Goal: Transaction & Acquisition: Obtain resource

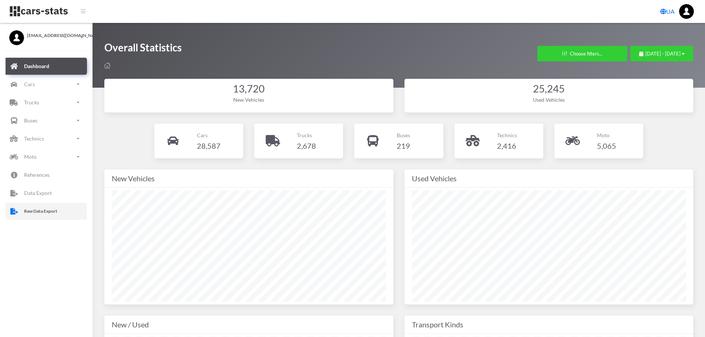
click at [25, 217] on link "Raw Data Export" at bounding box center [46, 211] width 81 height 17
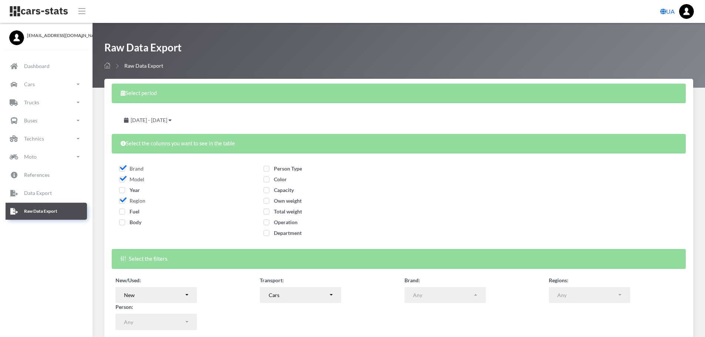
select select
drag, startPoint x: 122, startPoint y: 192, endPoint x: 122, endPoint y: 198, distance: 6.7
click at [122, 192] on span "Year" at bounding box center [129, 190] width 21 height 6
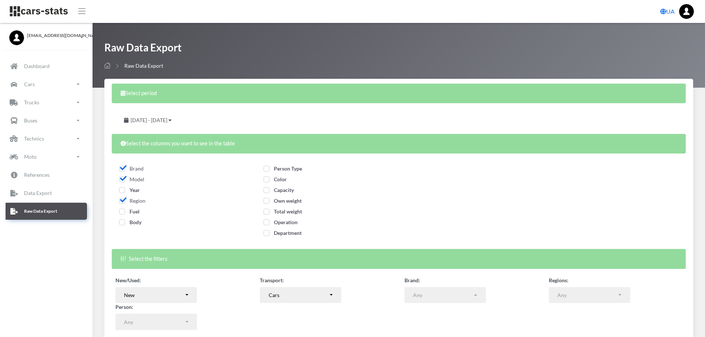
checkbox input "true"
click at [123, 211] on span "Fuel" at bounding box center [129, 211] width 20 height 6
checkbox input "true"
click at [123, 221] on span "Body" at bounding box center [130, 222] width 22 height 6
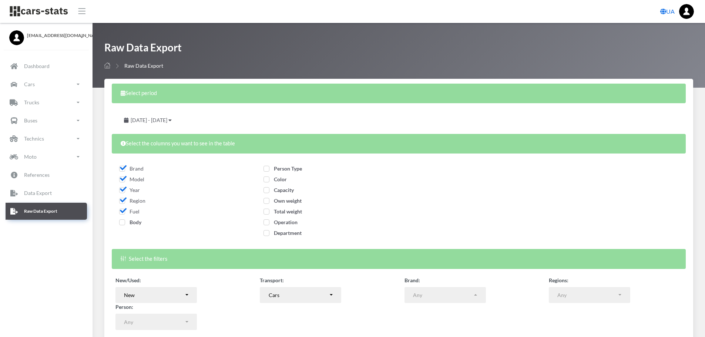
checkbox input "true"
click at [269, 168] on span "Person Type" at bounding box center [283, 169] width 39 height 6
checkbox input "true"
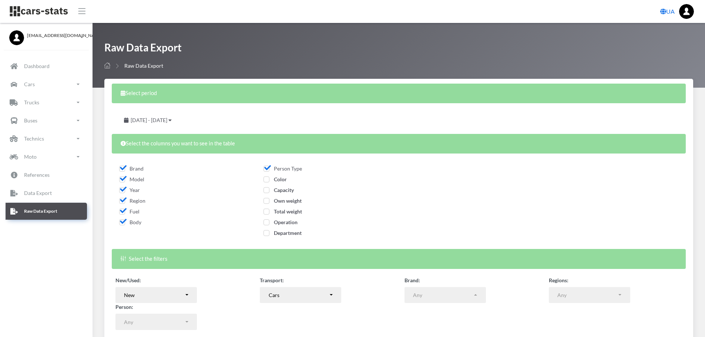
click at [268, 180] on span "Color" at bounding box center [275, 179] width 23 height 6
checkbox input "true"
click at [267, 190] on span "Capacity" at bounding box center [279, 190] width 30 height 6
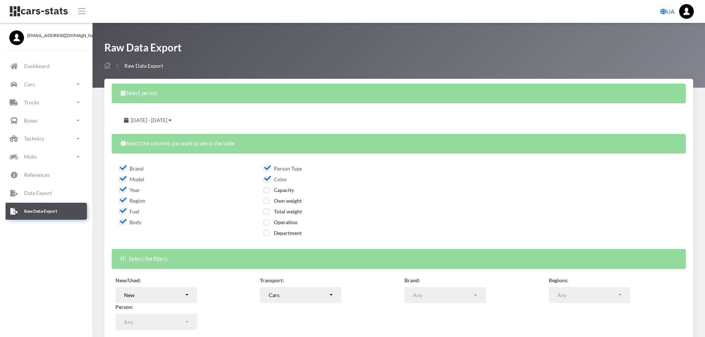
checkbox input "true"
click at [266, 201] on span "Own weight" at bounding box center [283, 201] width 38 height 6
checkbox input "true"
click at [267, 215] on label "Total weight" at bounding box center [283, 212] width 39 height 8
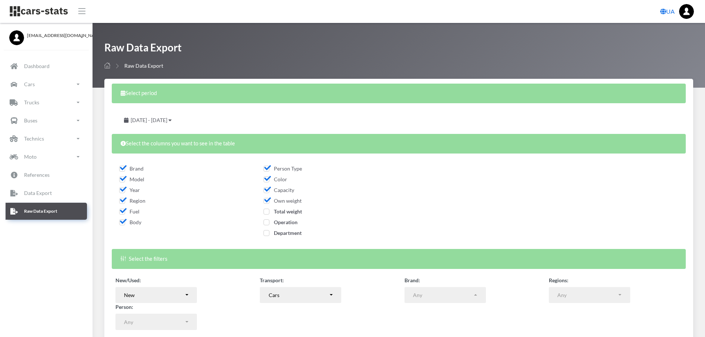
checkbox input "true"
click at [268, 221] on span "Operation" at bounding box center [281, 222] width 34 height 6
checkbox input "true"
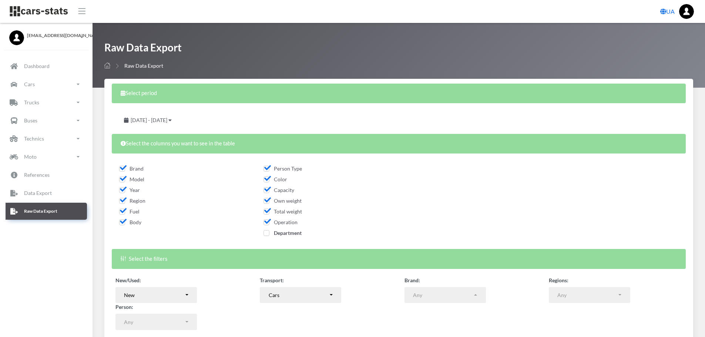
click at [268, 233] on span "Department" at bounding box center [283, 233] width 38 height 6
checkbox input "true"
click at [167, 119] on span "August 19, 2025 - September 18, 2025" at bounding box center [149, 120] width 37 height 6
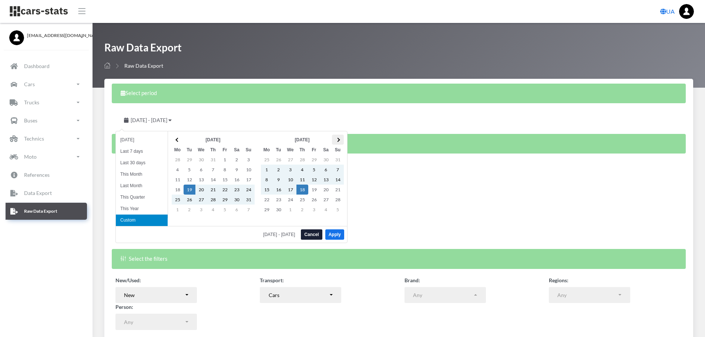
click at [341, 141] on th at bounding box center [338, 140] width 12 height 10
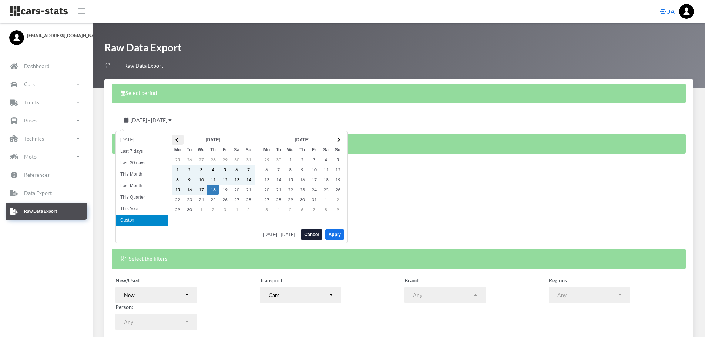
click at [180, 137] on th at bounding box center [178, 140] width 12 height 10
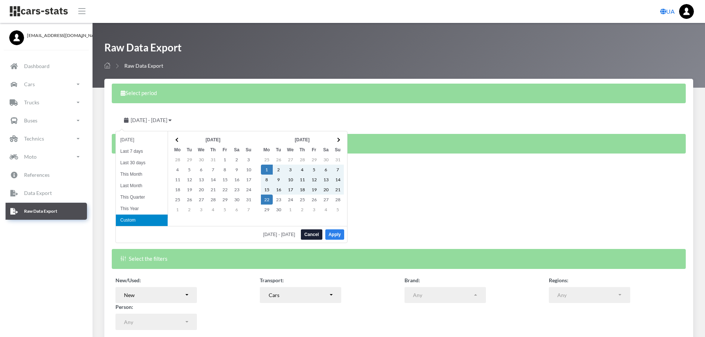
click at [344, 234] on button "Apply" at bounding box center [334, 235] width 19 height 10
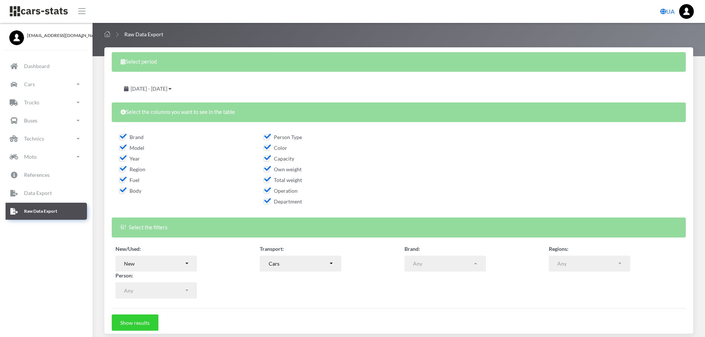
scroll to position [37, 0]
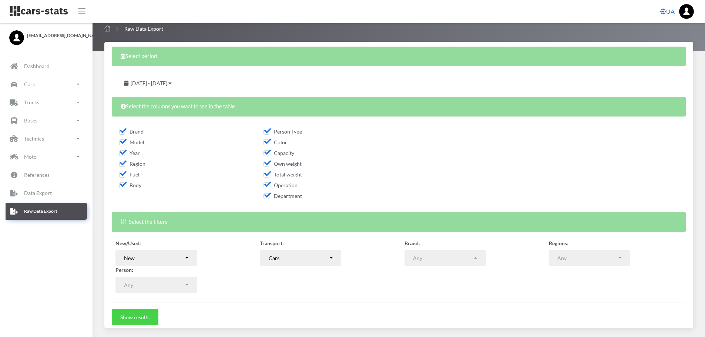
click at [142, 318] on button "Show results" at bounding box center [135, 317] width 47 height 16
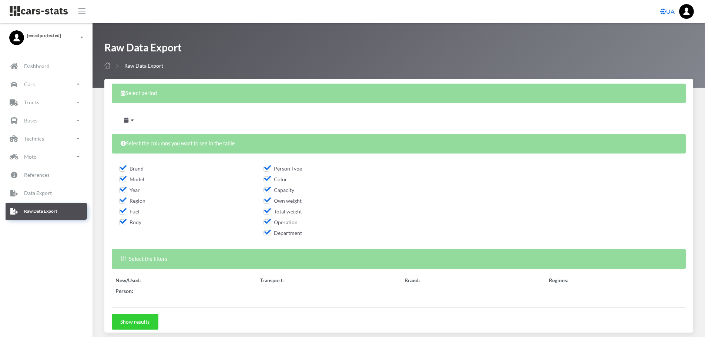
scroll to position [132, 0]
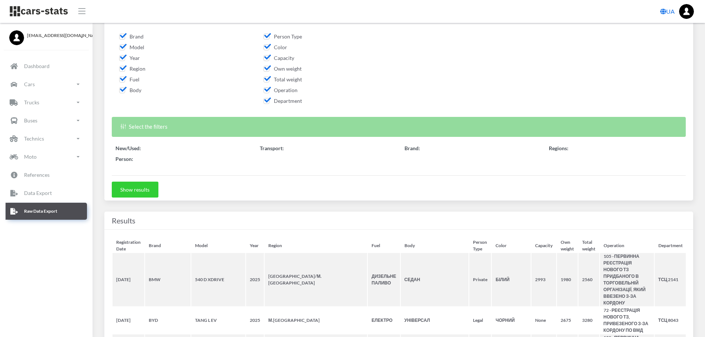
select select
select select "50"
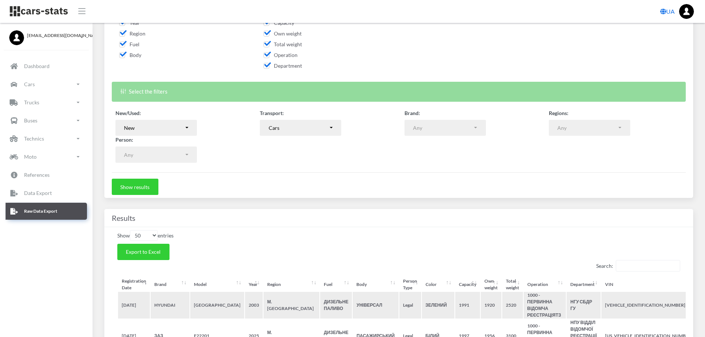
scroll to position [222, 0]
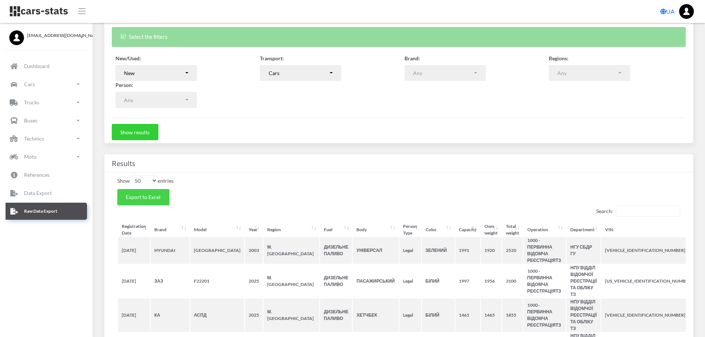
click at [160, 198] on span "Export to Excel" at bounding box center [143, 197] width 35 height 6
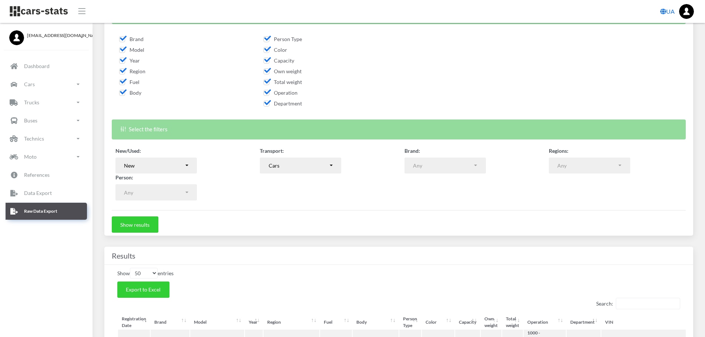
scroll to position [111, 0]
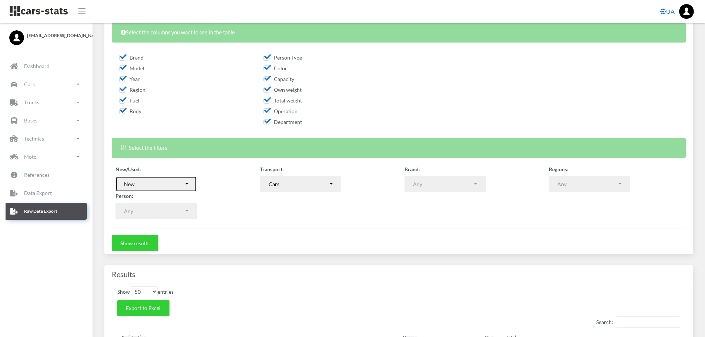
click at [192, 179] on button "New" at bounding box center [156, 184] width 81 height 16
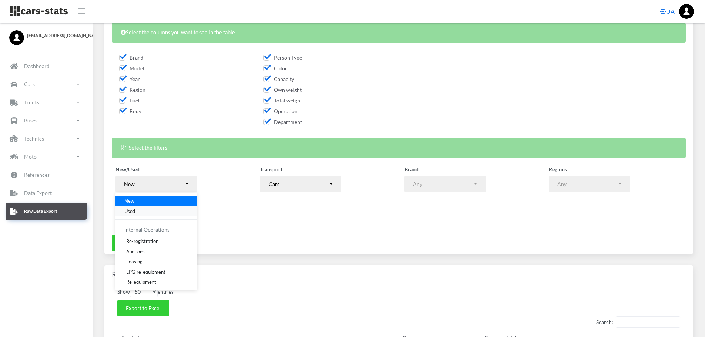
click at [144, 212] on link "Used" at bounding box center [156, 211] width 81 height 10
select select "used-import"
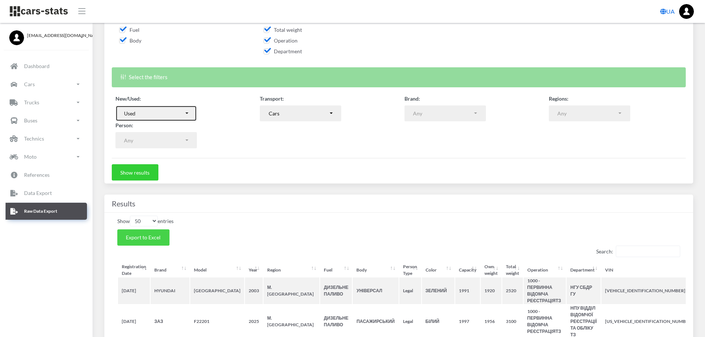
scroll to position [185, 0]
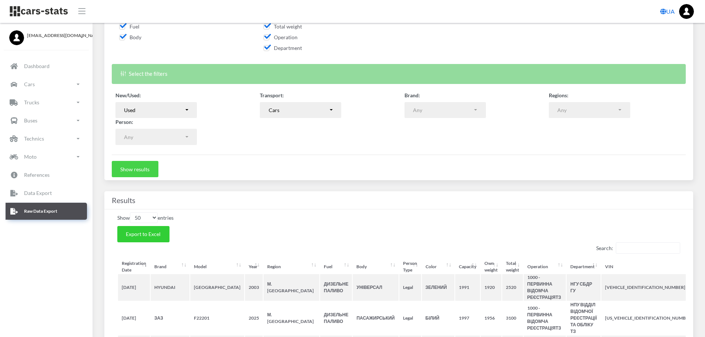
click at [135, 168] on button "Show results" at bounding box center [135, 169] width 47 height 16
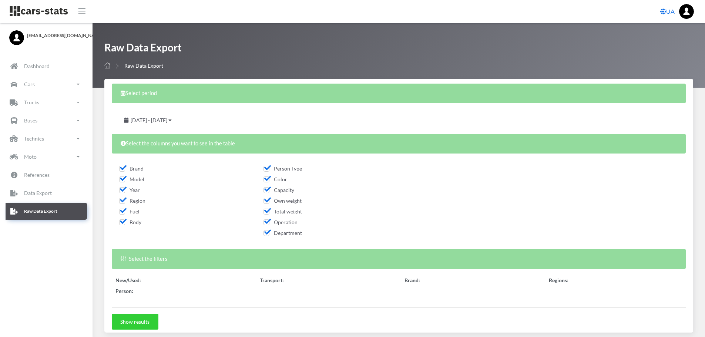
select select "50"
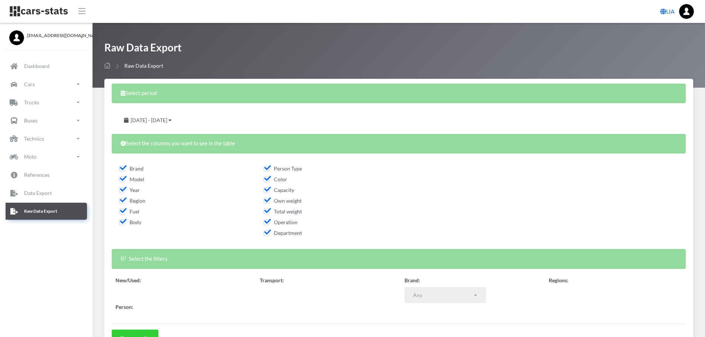
select select
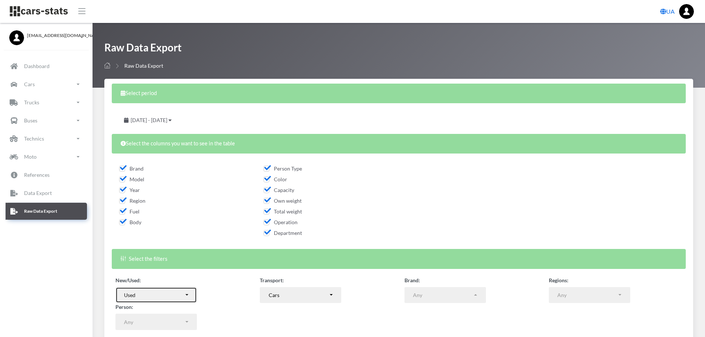
click at [189, 293] on button "Used" at bounding box center [156, 295] width 81 height 16
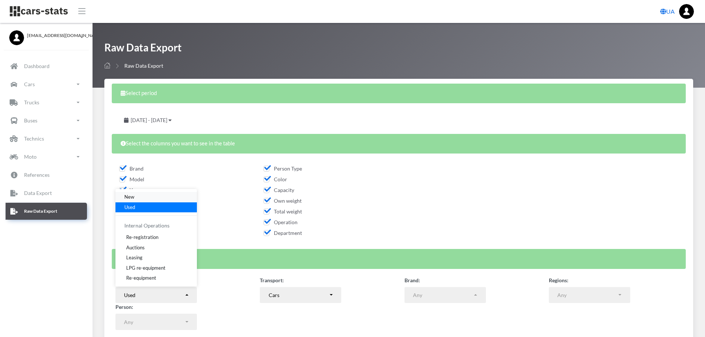
click at [133, 197] on span "New" at bounding box center [129, 197] width 10 height 7
select select "new"
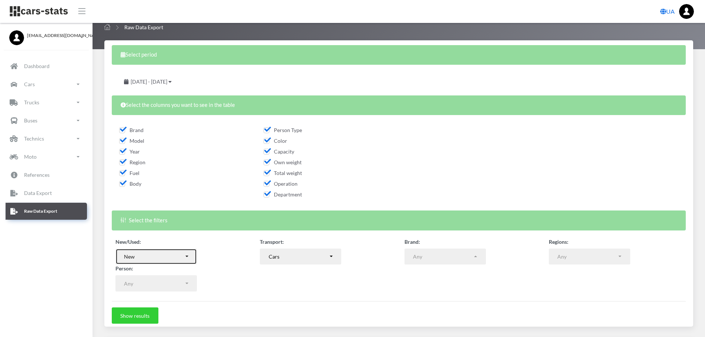
scroll to position [185, 0]
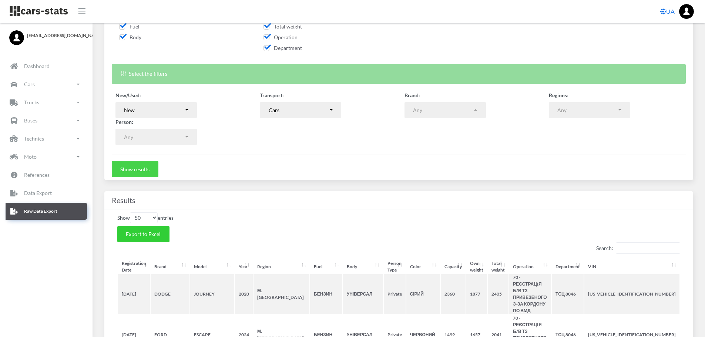
drag, startPoint x: 138, startPoint y: 167, endPoint x: 153, endPoint y: 164, distance: 14.8
click at [138, 167] on button "Show results" at bounding box center [135, 169] width 47 height 16
